Goal: Information Seeking & Learning: Learn about a topic

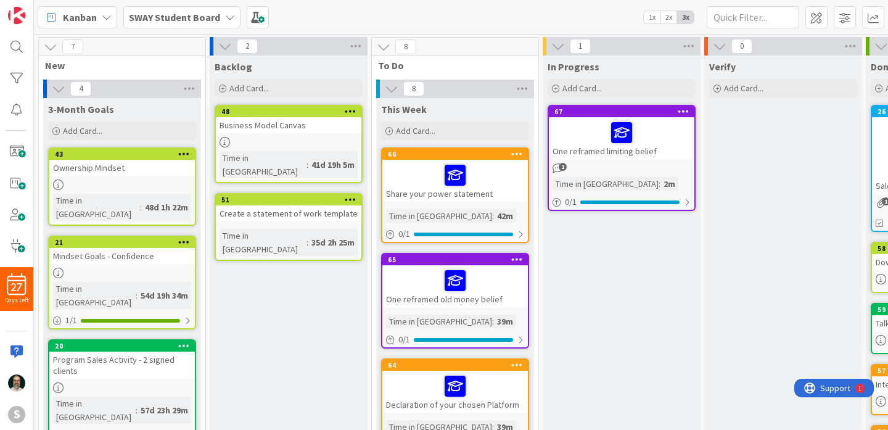
click at [591, 136] on div at bounding box center [621, 133] width 138 height 26
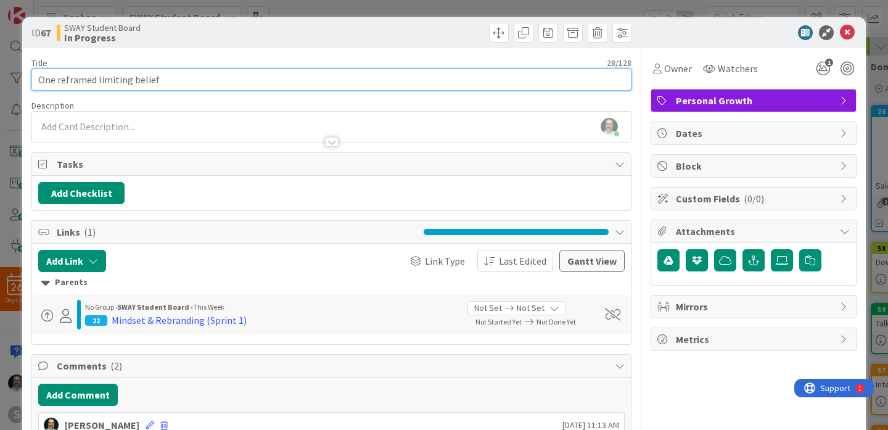
click at [39, 80] on input "One reframed limiting belief" at bounding box center [331, 79] width 600 height 22
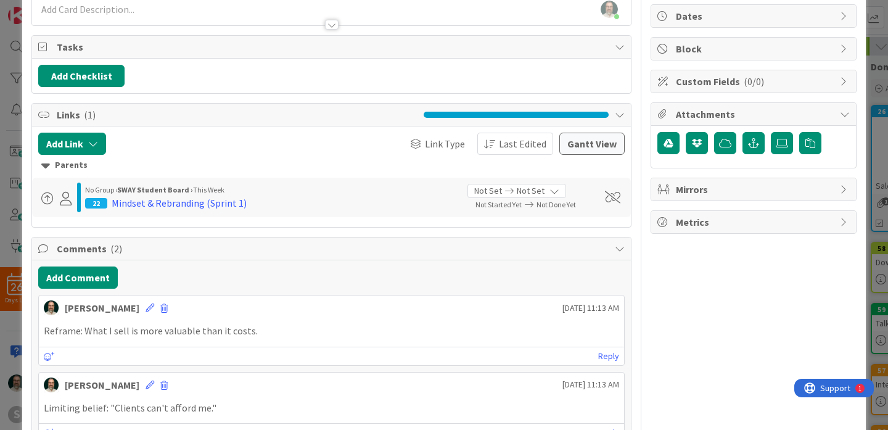
scroll to position [195, 0]
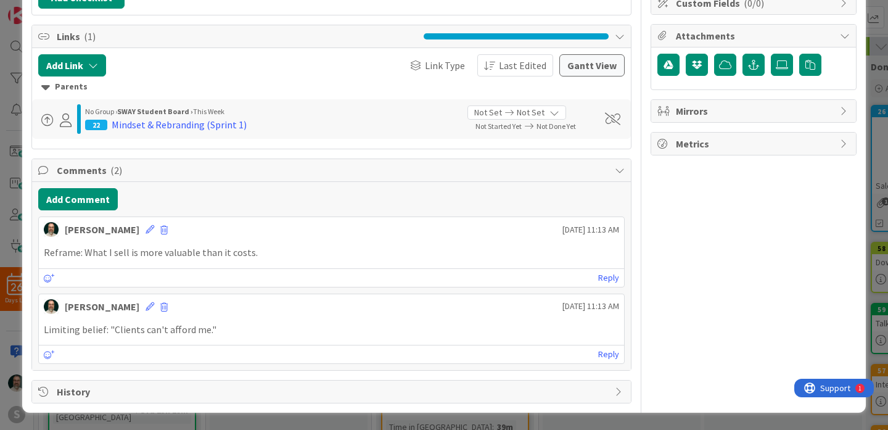
type input "lesson 2: One reframed limiting belief"
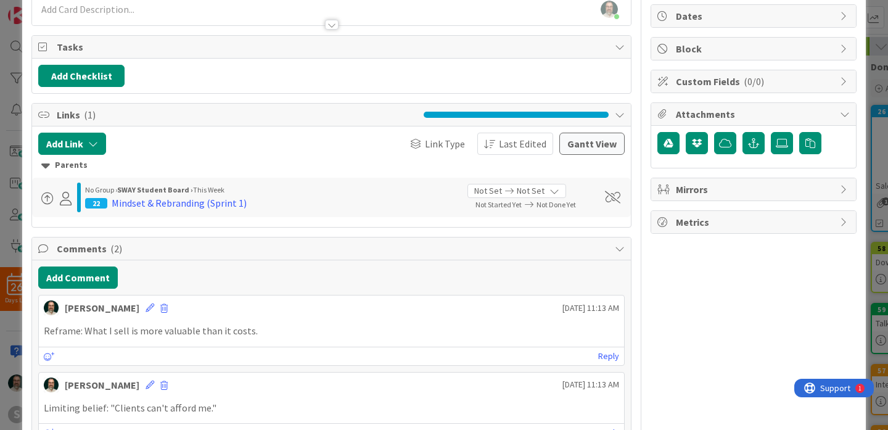
scroll to position [0, 0]
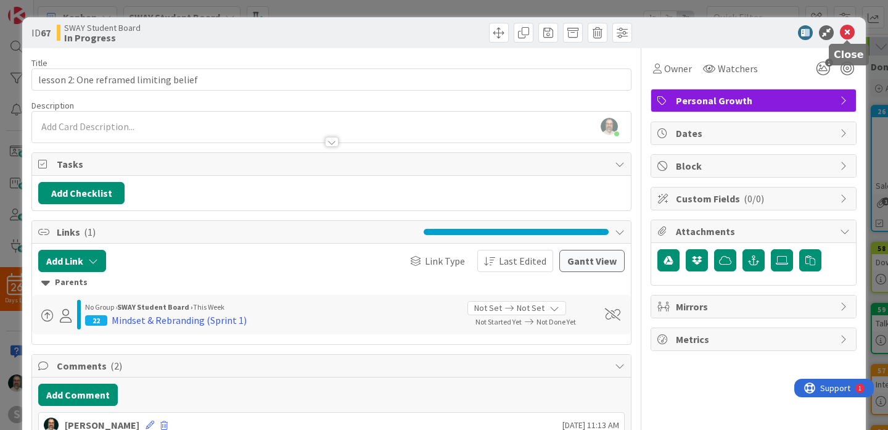
click at [848, 34] on icon at bounding box center [847, 32] width 15 height 15
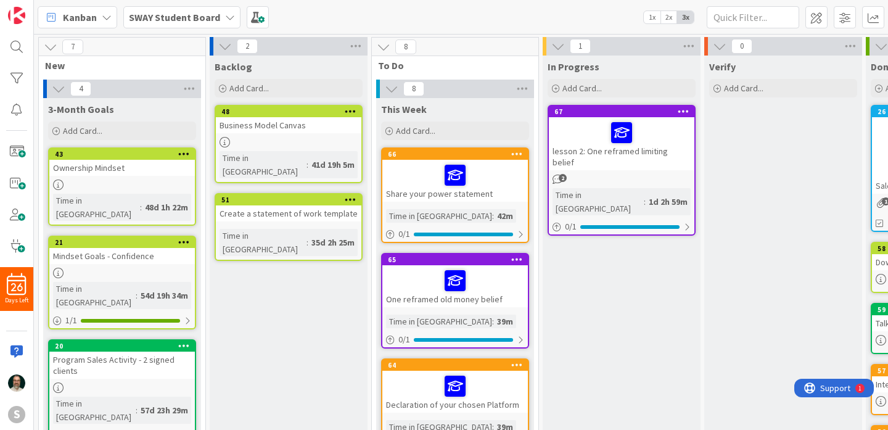
click at [485, 173] on div at bounding box center [455, 175] width 138 height 26
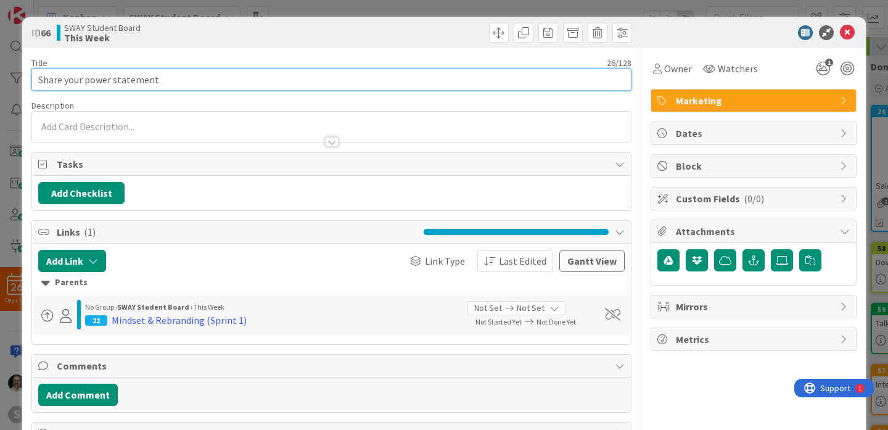
click at [38, 78] on input "Share your power statement" at bounding box center [331, 79] width 600 height 22
type input "Lesson 2: Share your power statement"
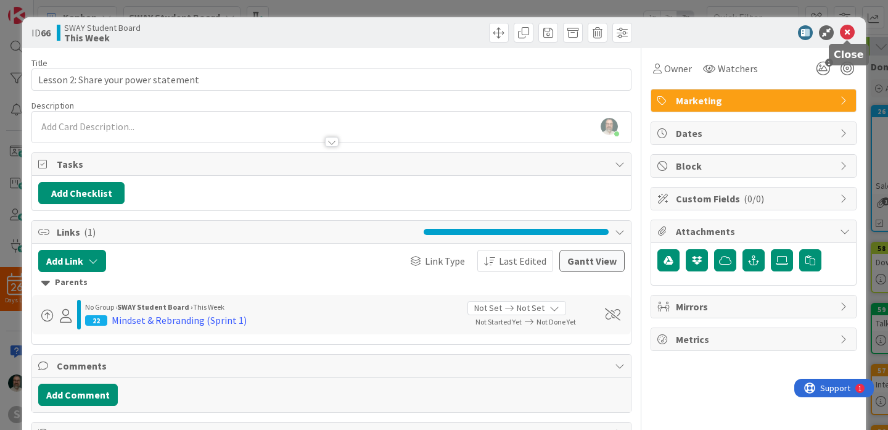
click at [850, 36] on icon at bounding box center [847, 32] width 15 height 15
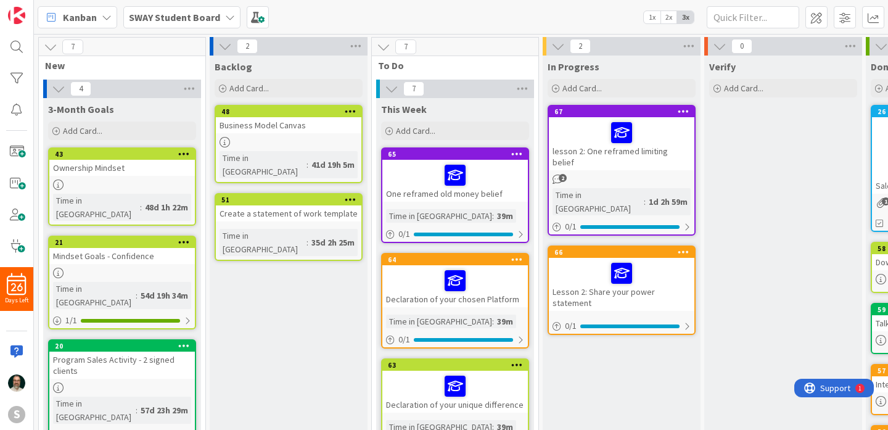
click at [605, 174] on div "2" at bounding box center [621, 179] width 145 height 10
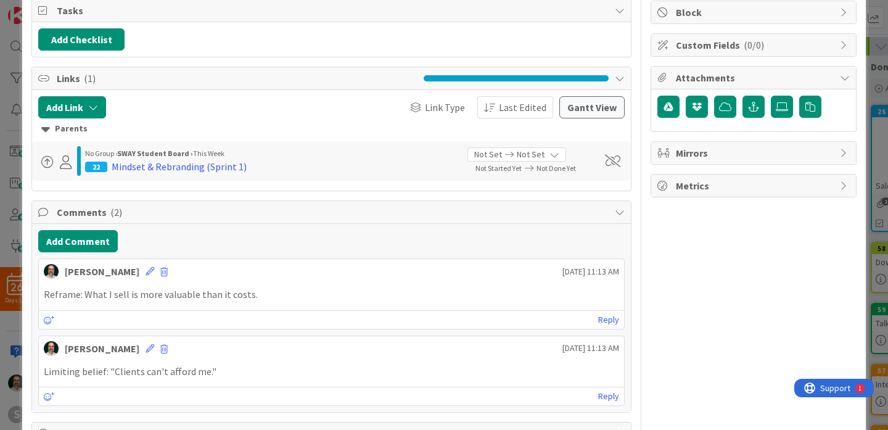
scroll to position [195, 0]
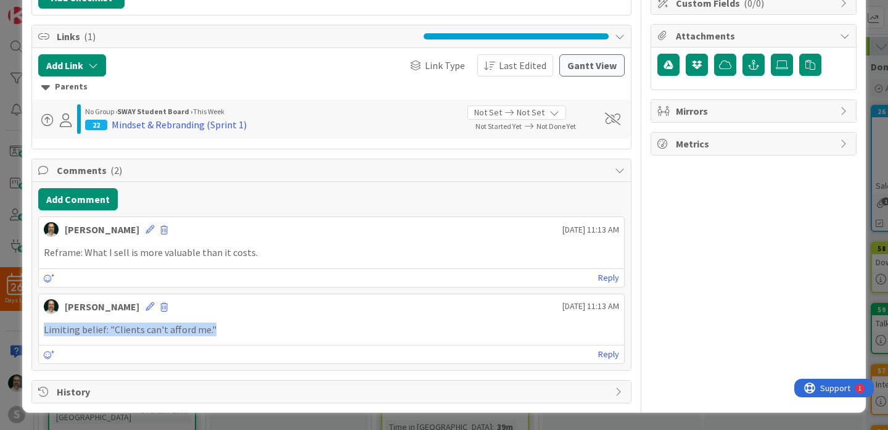
drag, startPoint x: 230, startPoint y: 329, endPoint x: 39, endPoint y: 325, distance: 190.5
click at [39, 325] on div "Limiting belief: "Clients can't afford me."" at bounding box center [331, 329] width 585 height 24
copy p "Limiting belief: "Clients can't afford me.""
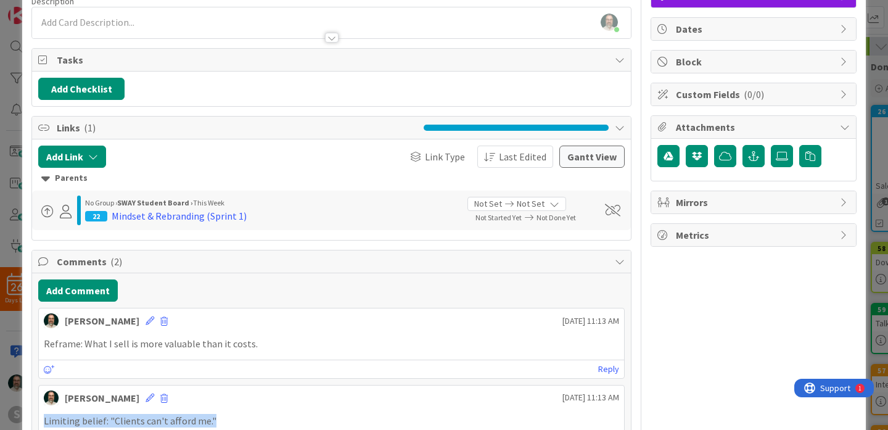
scroll to position [0, 0]
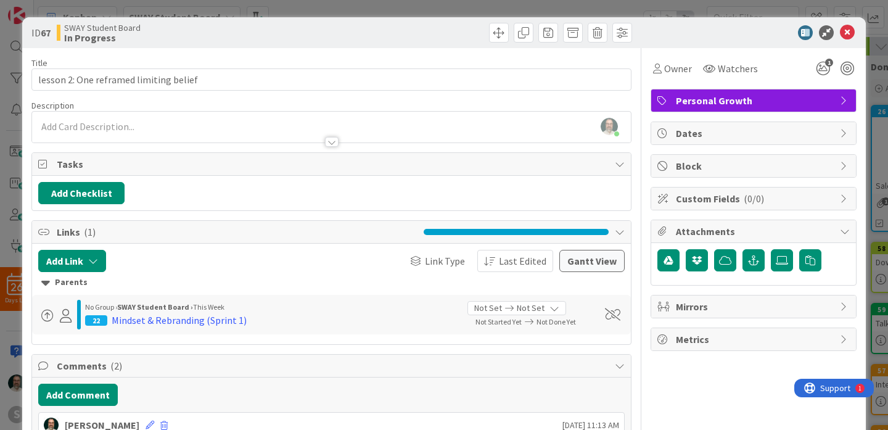
click at [121, 128] on div "[PERSON_NAME] just joined" at bounding box center [331, 127] width 599 height 31
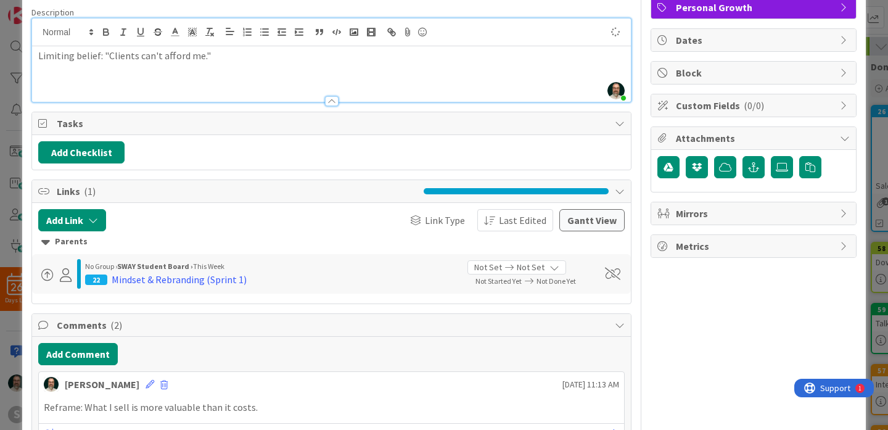
scroll to position [248, 0]
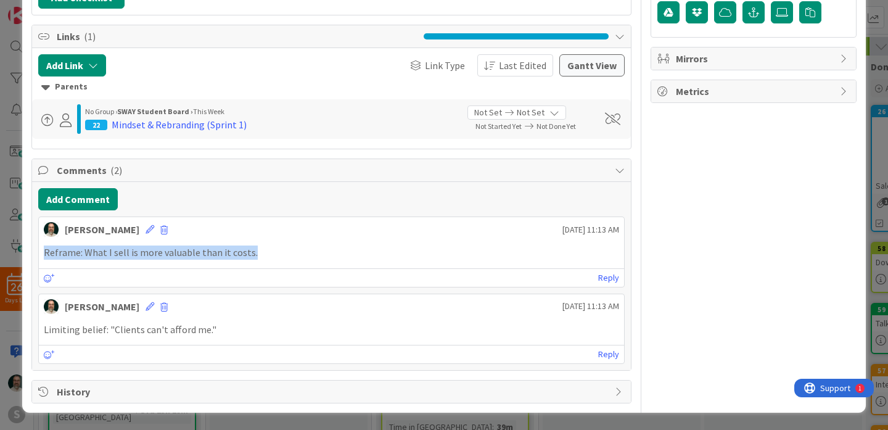
drag, startPoint x: 264, startPoint y: 250, endPoint x: 39, endPoint y: 248, distance: 225.0
click at [39, 248] on div "Reframe: What I sell is more valuable than it costs." at bounding box center [331, 252] width 585 height 24
copy p "Reframe: What I sell is more valuable than it costs."
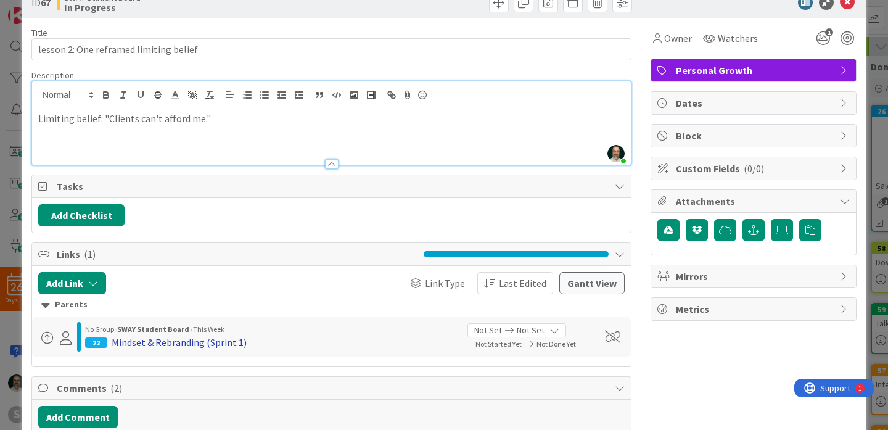
scroll to position [5, 0]
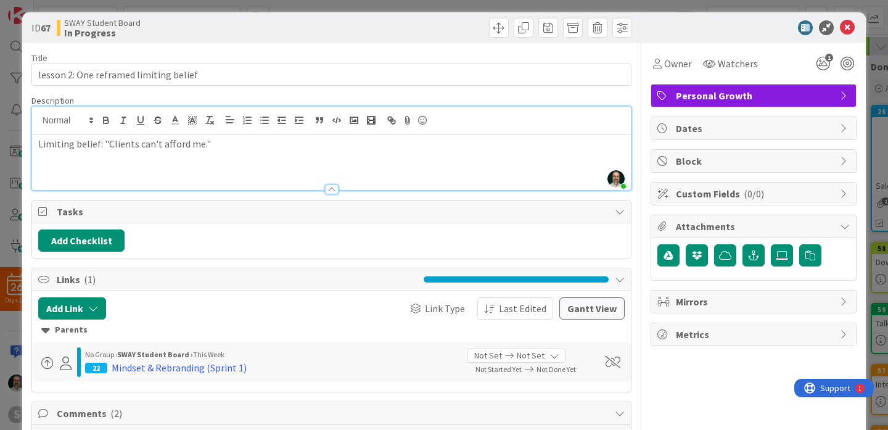
click at [152, 155] on p at bounding box center [331, 158] width 586 height 14
click at [848, 28] on icon at bounding box center [847, 27] width 15 height 15
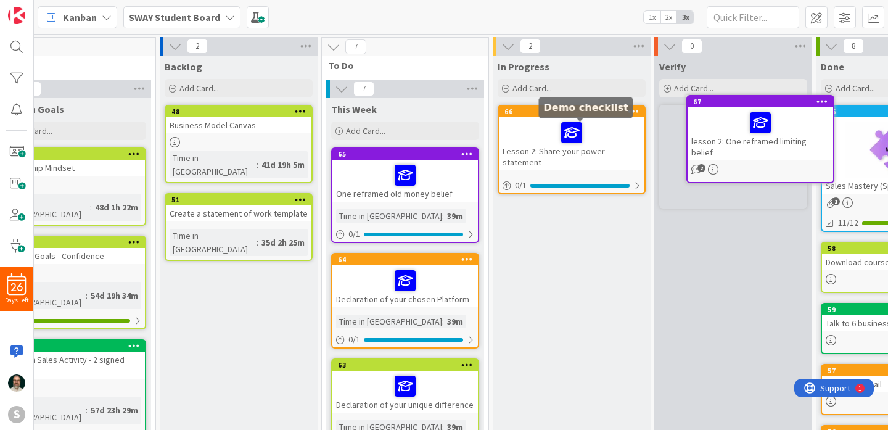
scroll to position [0, 59]
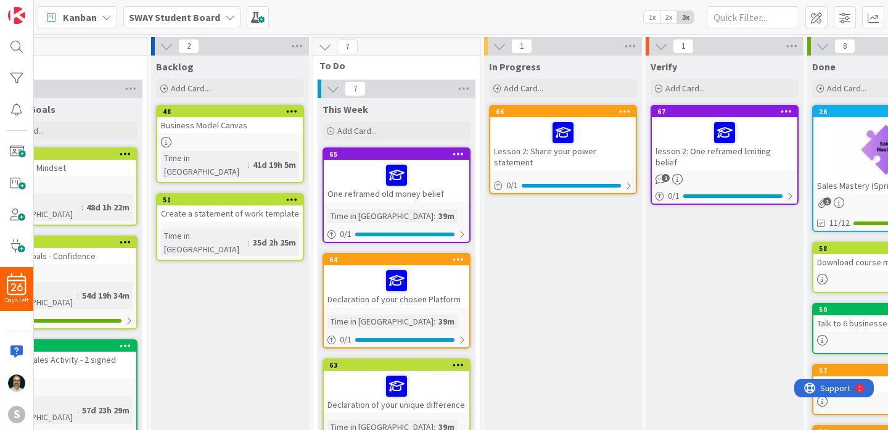
click at [530, 136] on div at bounding box center [563, 133] width 138 height 26
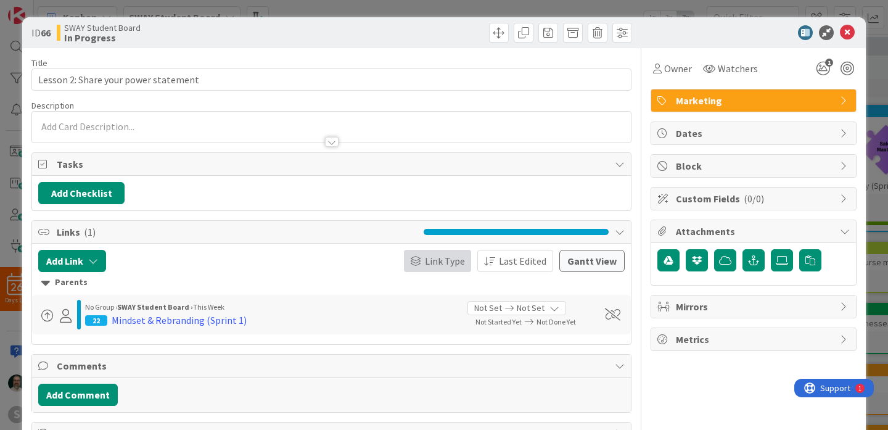
scroll to position [42, 0]
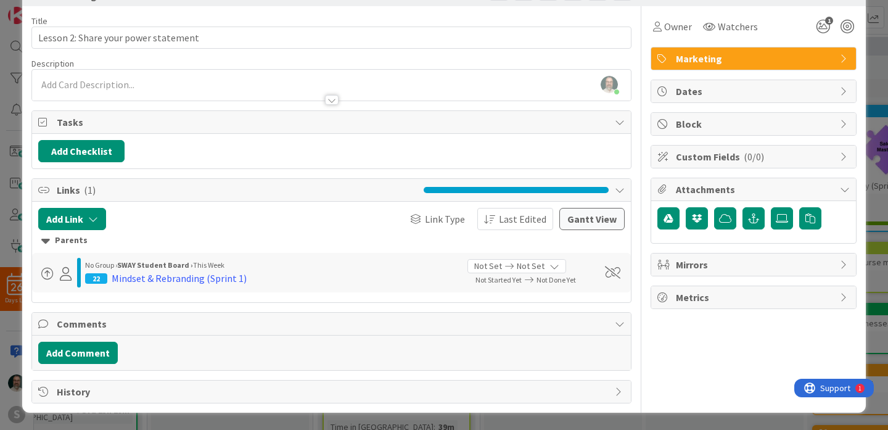
click at [148, 84] on div "[PERSON_NAME] just joined" at bounding box center [331, 85] width 599 height 31
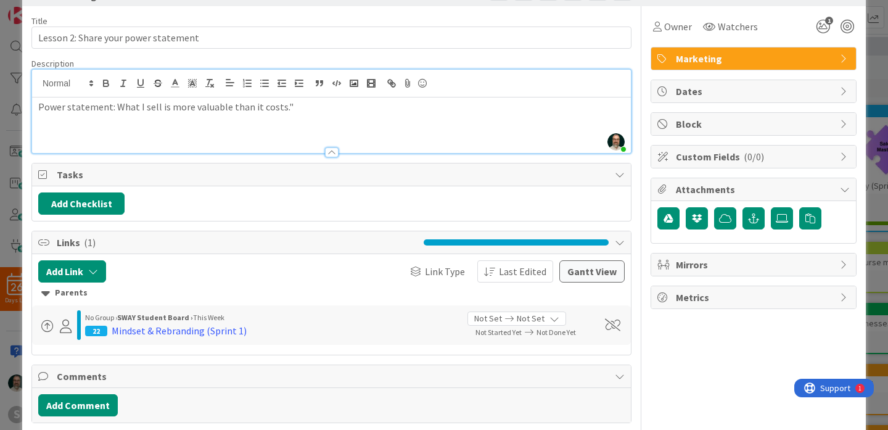
click at [114, 104] on p "Power statement: What I sell is more valuable than it costs."" at bounding box center [331, 107] width 586 height 14
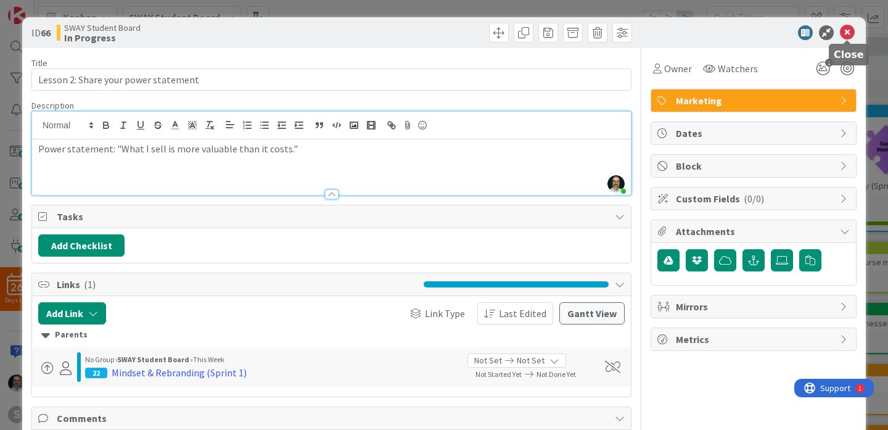
click at [848, 30] on icon at bounding box center [847, 32] width 15 height 15
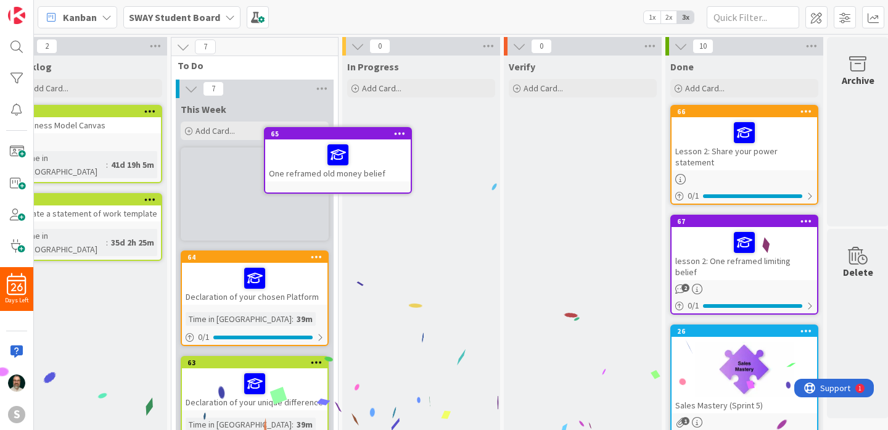
scroll to position [0, 195]
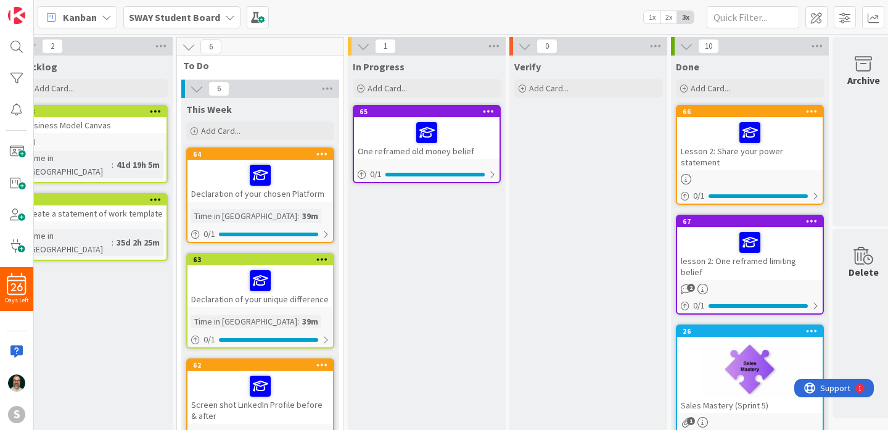
click at [394, 144] on div at bounding box center [427, 133] width 138 height 26
click at [394, 144] on div "7 New 4 3-Month Goals Add Card... 43 Ownership Mindset Time in Column : 48d 1h …" at bounding box center [461, 232] width 854 height 396
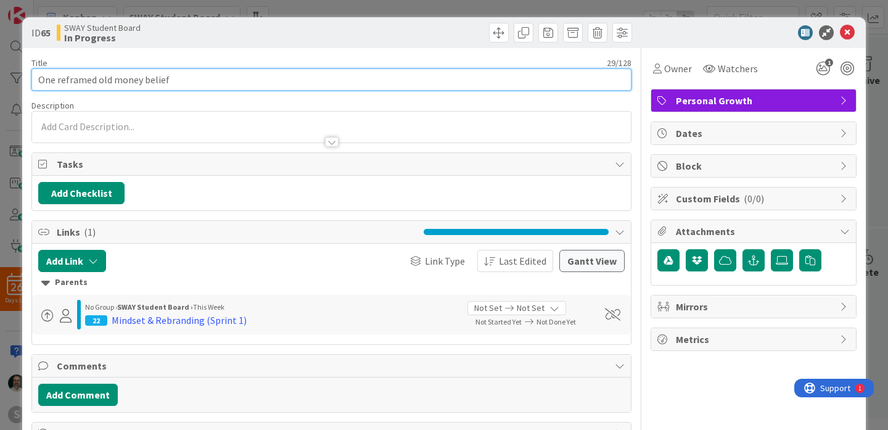
click at [41, 80] on input "One reframed old money belief" at bounding box center [331, 79] width 600 height 22
type input "Lesson 4: One reframed old money belief"
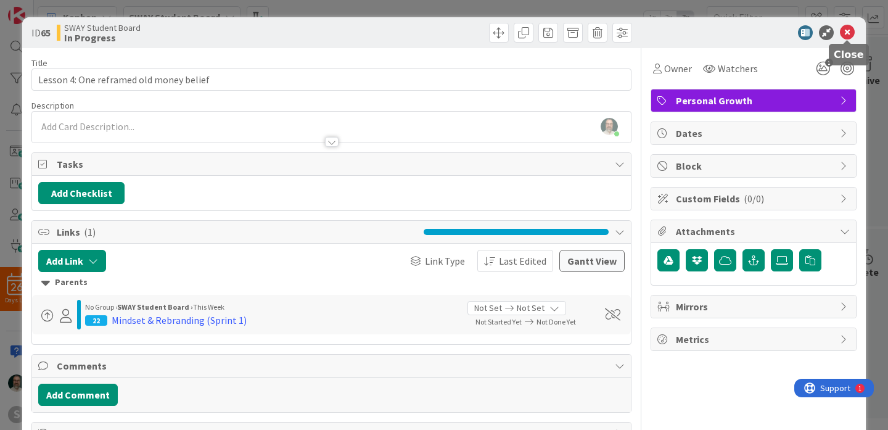
click at [848, 33] on icon at bounding box center [847, 32] width 15 height 15
